Goal: Information Seeking & Learning: Check status

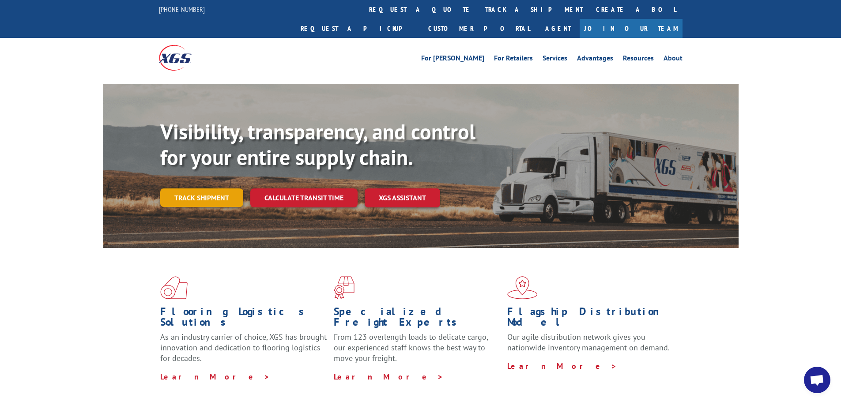
click at [210, 188] on link "Track shipment" at bounding box center [201, 197] width 83 height 19
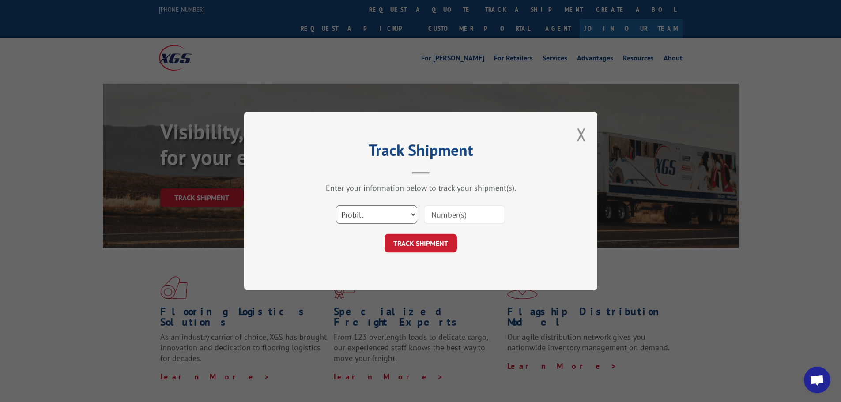
click at [397, 216] on select "Select category... Probill BOL PO" at bounding box center [376, 214] width 81 height 19
select select "bol"
click at [336, 205] on select "Select category... Probill BOL PO" at bounding box center [376, 214] width 81 height 19
click at [443, 218] on input at bounding box center [464, 214] width 81 height 19
paste input "12111196"
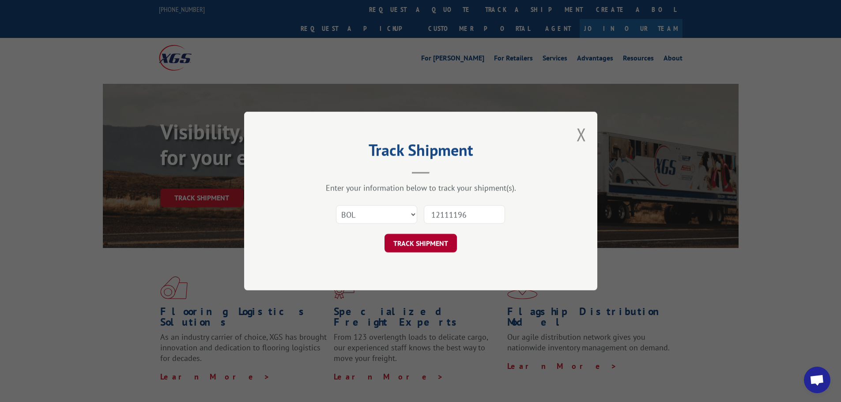
type input "12111196"
click at [432, 242] on button "TRACK SHIPMENT" at bounding box center [420, 243] width 72 height 19
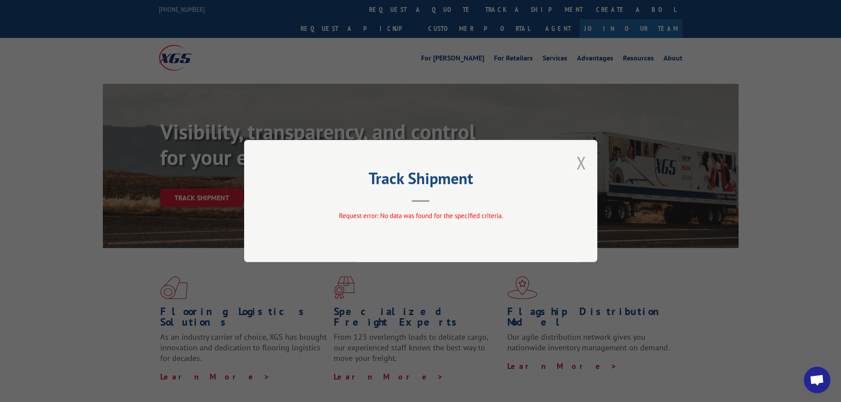
click at [583, 164] on button "Close modal" at bounding box center [581, 162] width 10 height 23
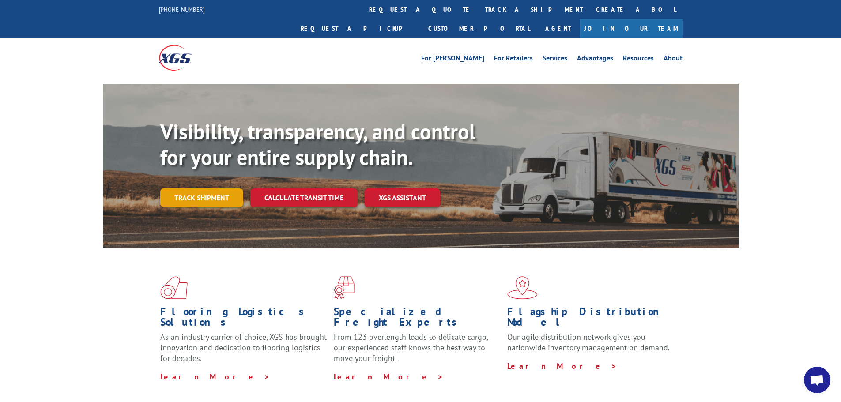
click at [207, 188] on link "Track shipment" at bounding box center [201, 197] width 83 height 19
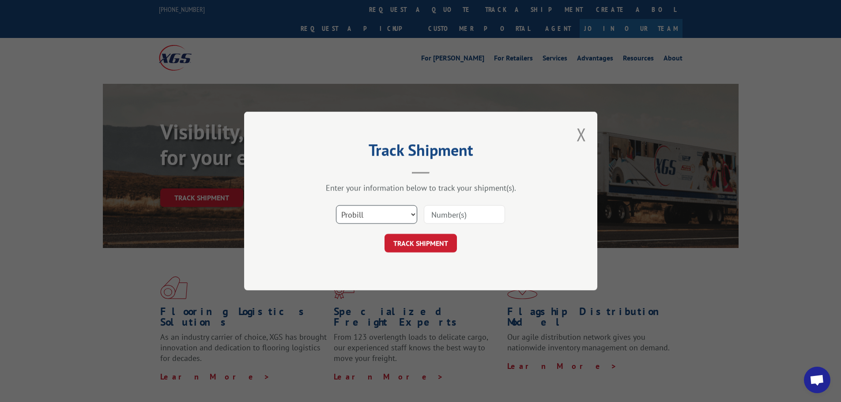
click at [399, 216] on select "Select category... Probill BOL PO" at bounding box center [376, 214] width 81 height 19
select select "po"
click at [336, 205] on select "Select category... Probill BOL PO" at bounding box center [376, 214] width 81 height 19
click at [474, 213] on input at bounding box center [464, 214] width 81 height 19
type input "47511227"
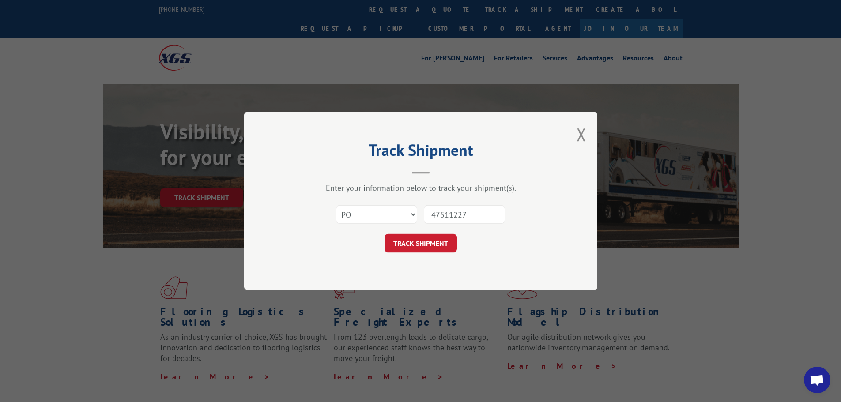
click at [384, 234] on button "TRACK SHIPMENT" at bounding box center [420, 243] width 72 height 19
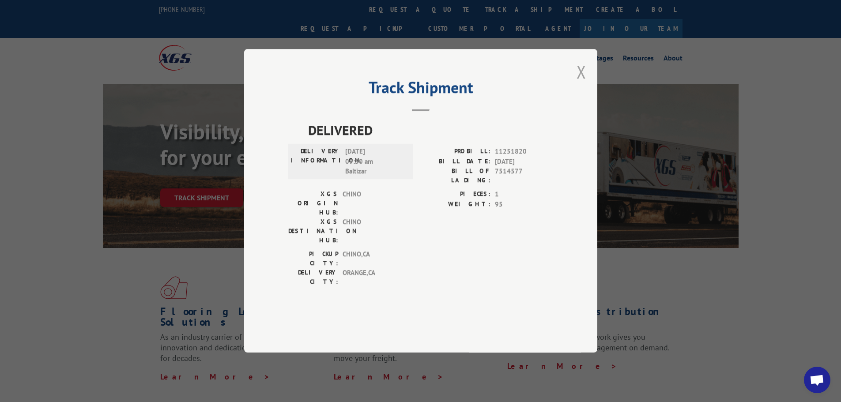
click at [582, 83] on button "Close modal" at bounding box center [581, 71] width 10 height 23
